Goal: Navigation & Orientation: Find specific page/section

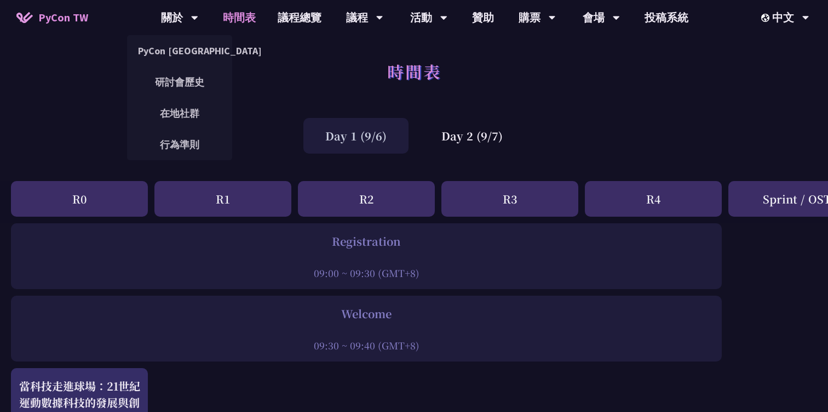
click at [73, 11] on span "PyCon TW" at bounding box center [63, 17] width 50 height 16
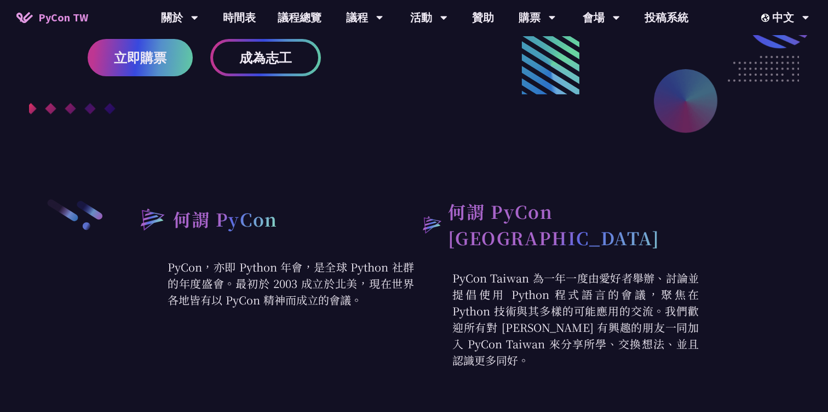
scroll to position [164, 0]
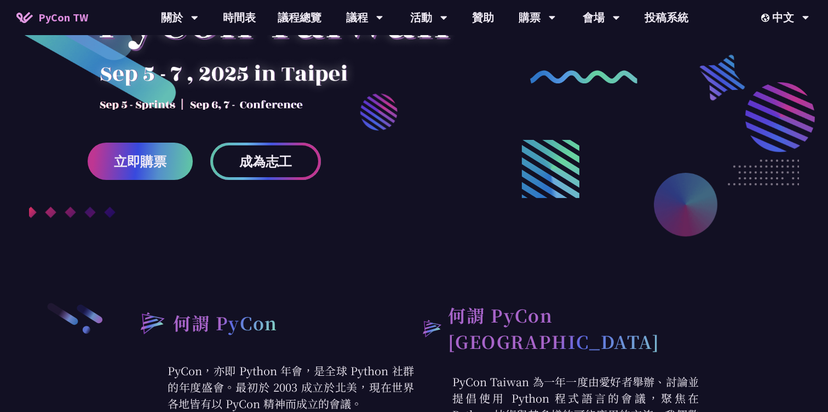
click at [253, 160] on span "成為志工" at bounding box center [265, 162] width 53 height 14
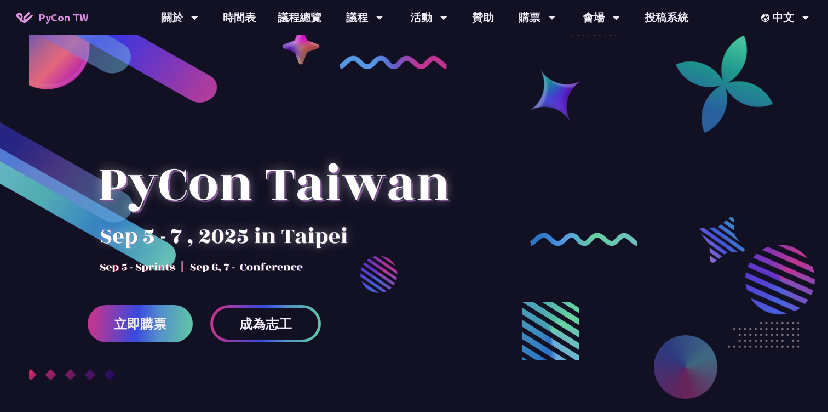
scroll to position [0, 0]
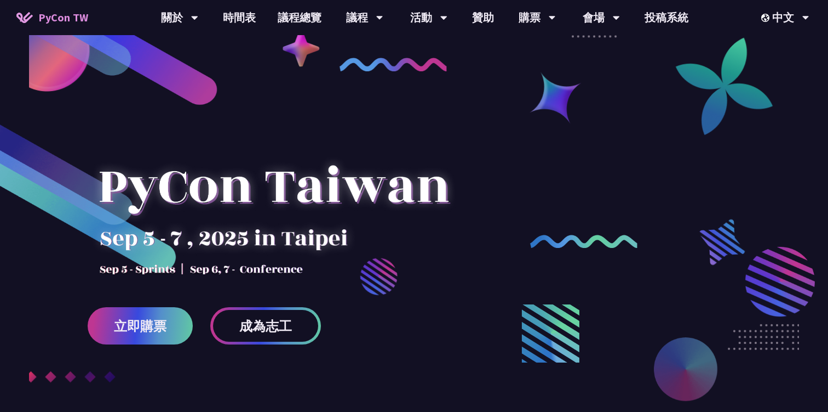
click at [65, 21] on span "PyCon TW" at bounding box center [63, 17] width 50 height 16
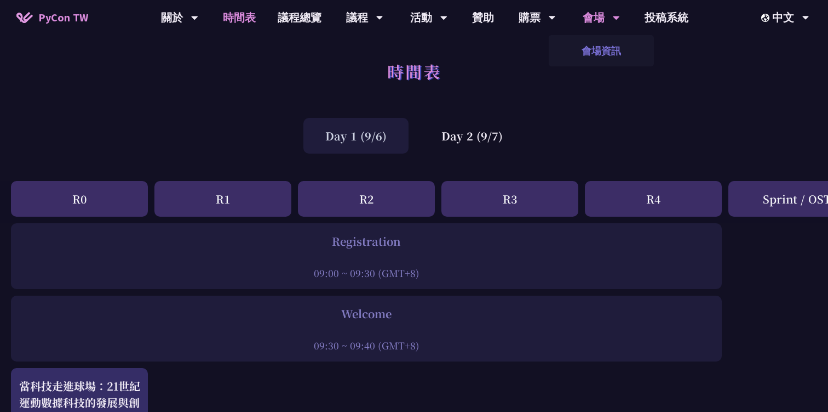
click at [586, 52] on link "會場資訊" at bounding box center [601, 51] width 105 height 26
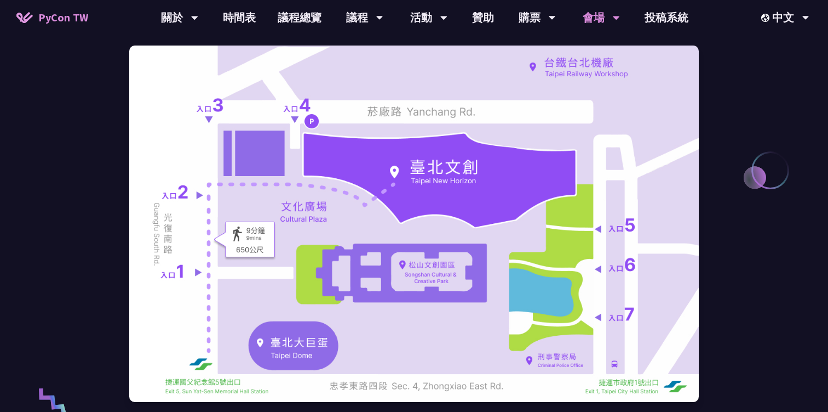
scroll to position [146, 0]
